Goal: Navigation & Orientation: Go to known website

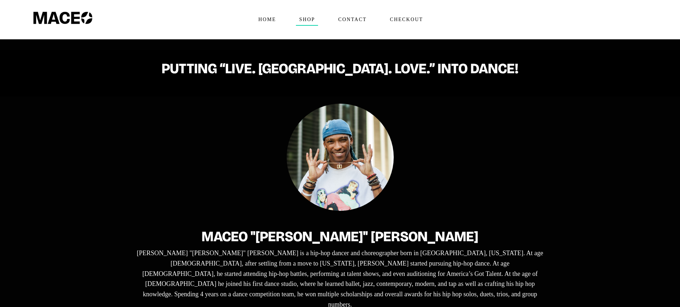
click at [306, 16] on span "Shop" at bounding box center [307, 19] width 22 height 11
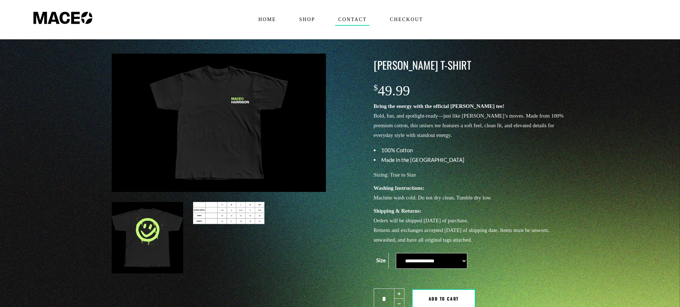
click at [351, 18] on span "Contact" at bounding box center [352, 19] width 35 height 11
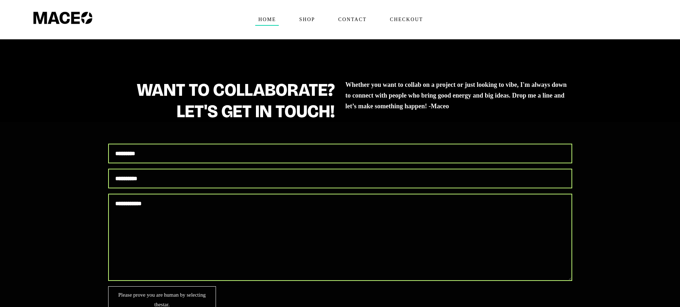
click at [270, 19] on span "Home" at bounding box center [267, 19] width 24 height 11
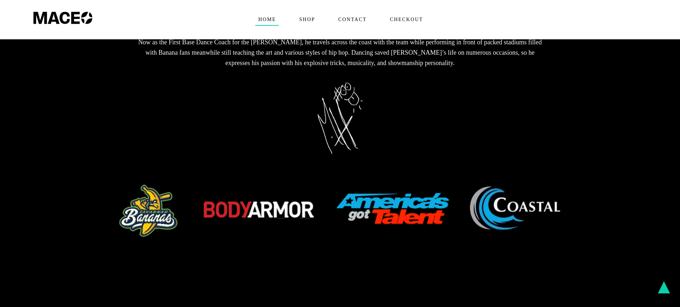
scroll to position [286, 0]
